Goal: Communication & Community: Answer question/provide support

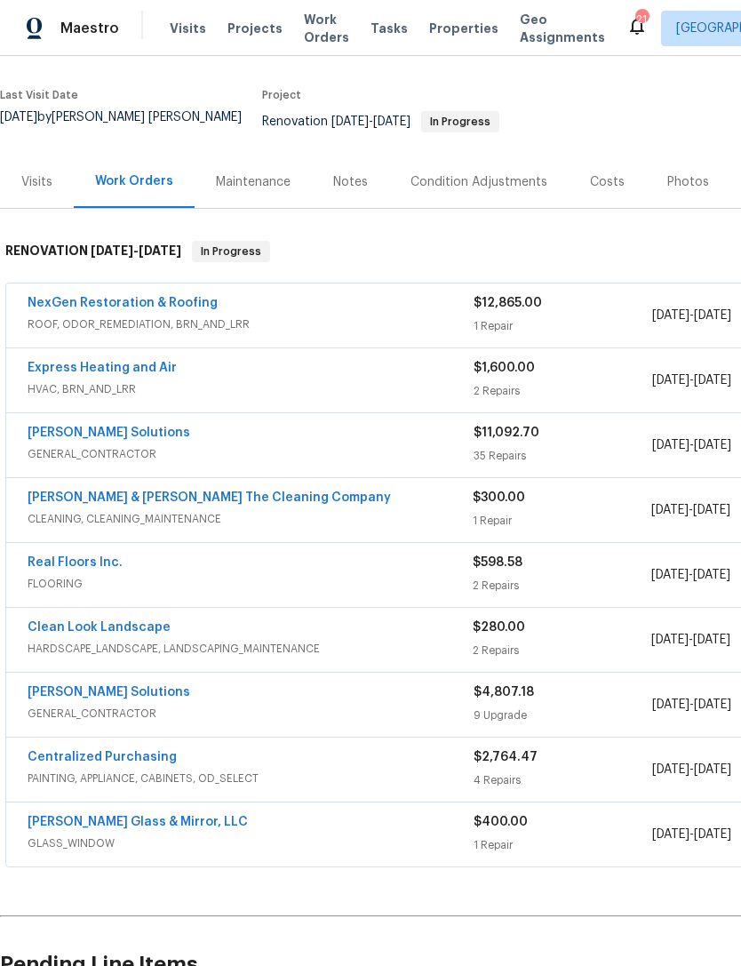
scroll to position [126, 0]
click at [149, 309] on link "NexGen Restoration & Roofing" at bounding box center [123, 303] width 190 height 12
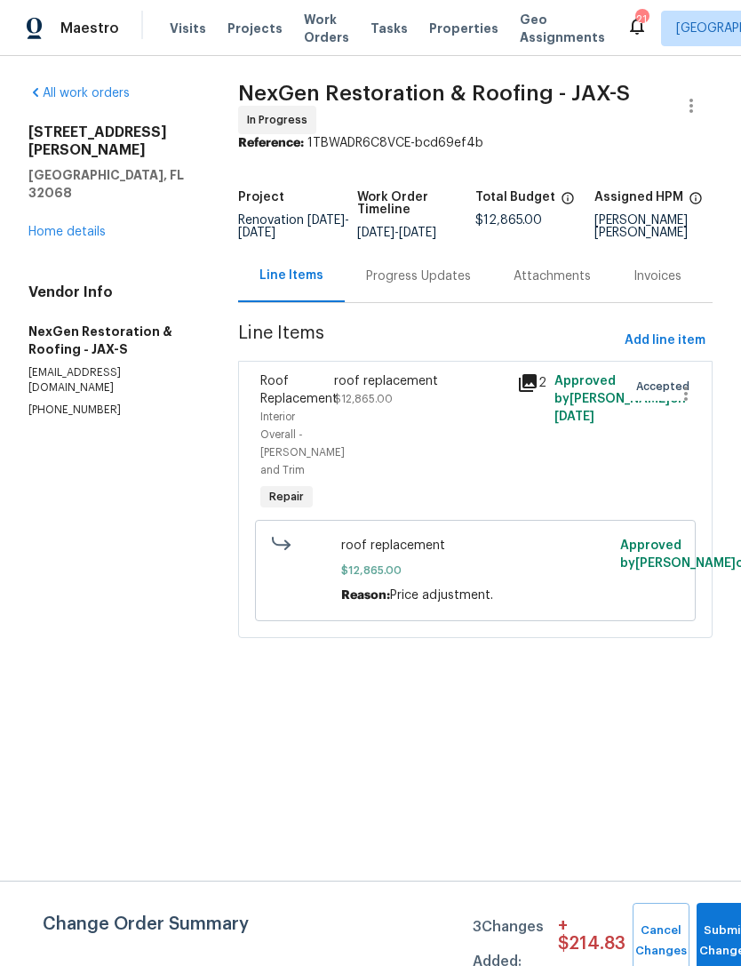
click at [412, 285] on div "Progress Updates" at bounding box center [418, 277] width 105 height 18
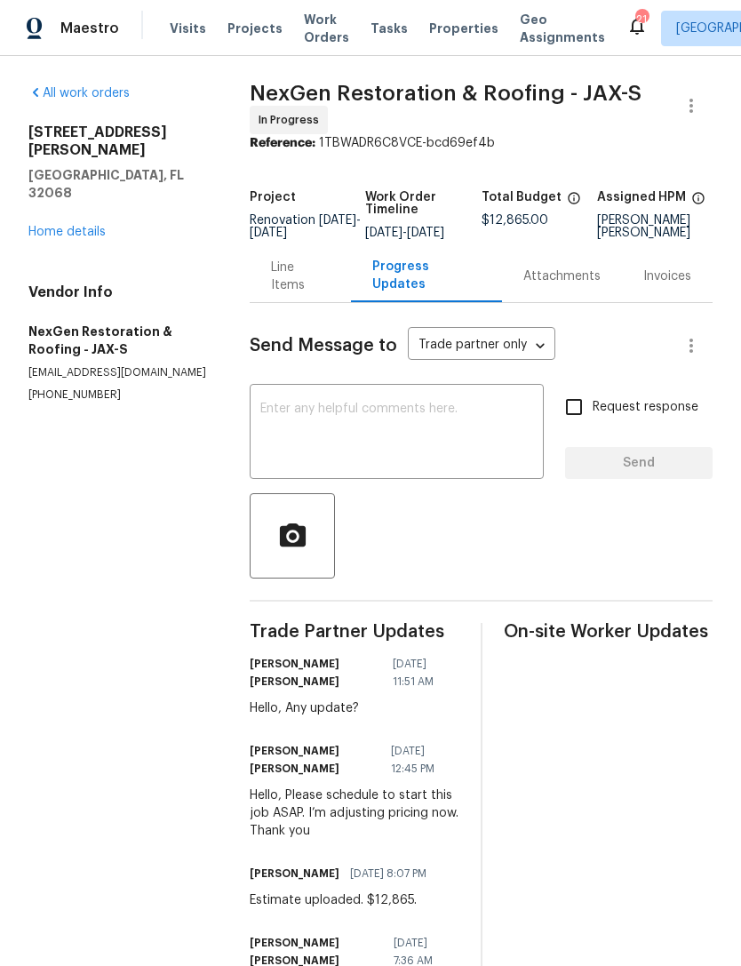
click at [421, 458] on textarea at bounding box center [397, 434] width 273 height 62
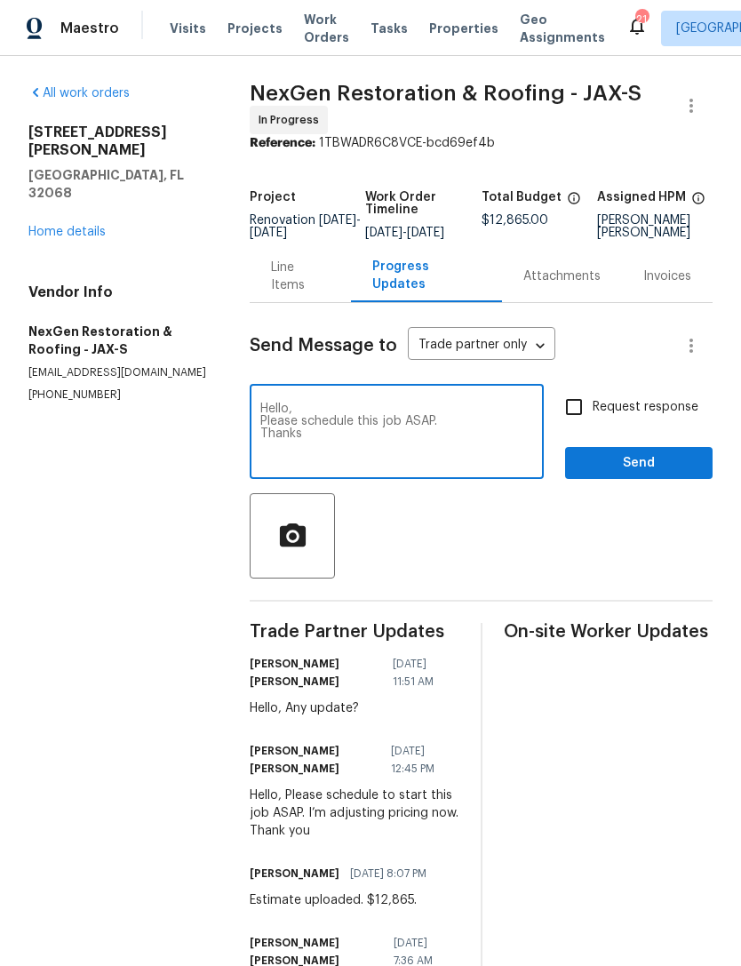
type textarea "Hello, Please schedule this job ASAP. Thanks"
click at [588, 426] on input "Request response" at bounding box center [574, 407] width 37 height 37
checkbox input "true"
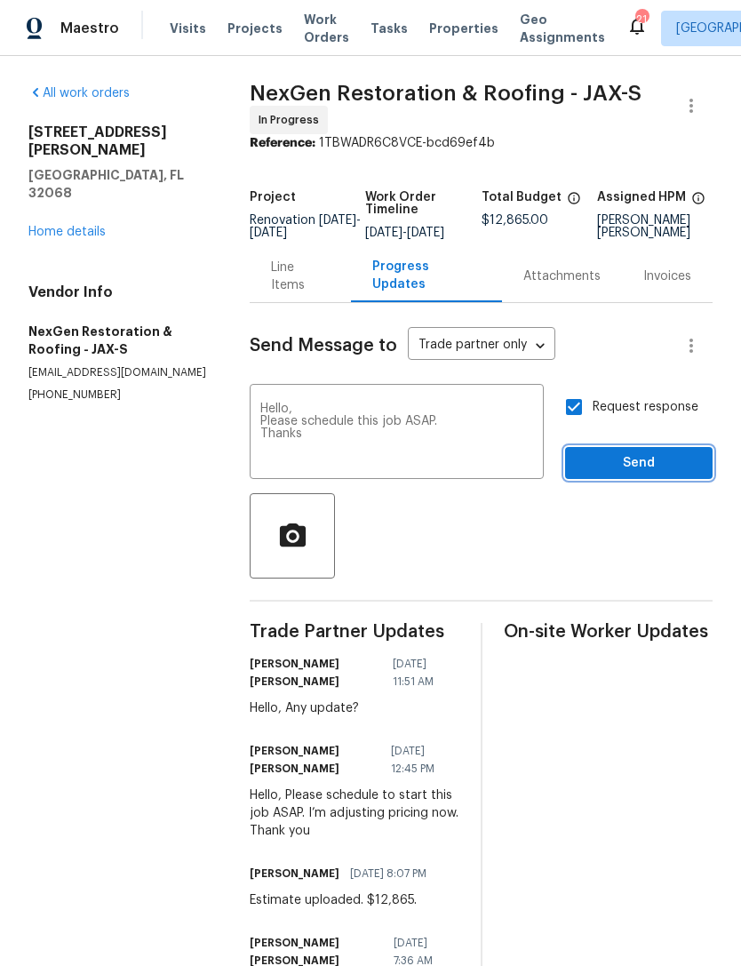
click at [628, 475] on span "Send" at bounding box center [639, 464] width 119 height 22
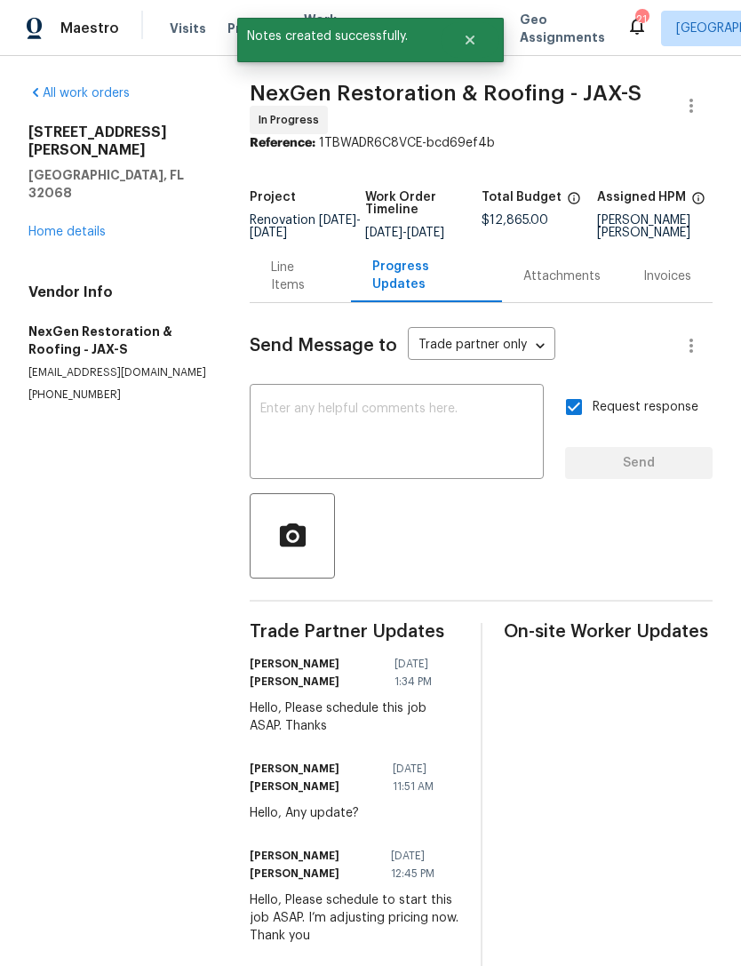
click at [82, 226] on link "Home details" at bounding box center [66, 232] width 77 height 12
